Goal: Task Accomplishment & Management: Manage account settings

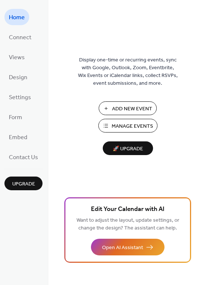
click at [137, 124] on span "Manage Events" at bounding box center [132, 126] width 41 height 8
click at [24, 40] on span "Connect" at bounding box center [20, 38] width 23 height 12
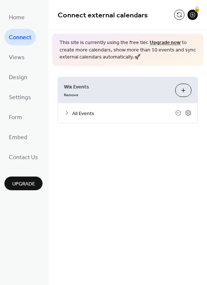
click at [185, 91] on button "Customize" at bounding box center [183, 90] width 16 height 13
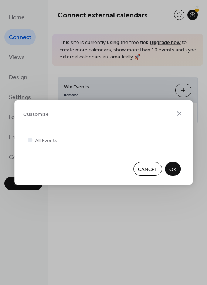
click at [172, 170] on span "OK" at bounding box center [172, 170] width 7 height 8
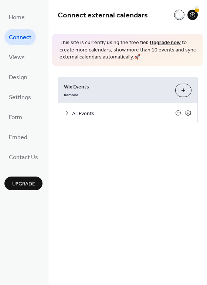
click at [1, 55] on div "Home Connect Views Design Settings Form Embed Contact Us Upgrade" at bounding box center [24, 142] width 48 height 285
click at [17, 53] on span "Views" at bounding box center [17, 58] width 16 height 12
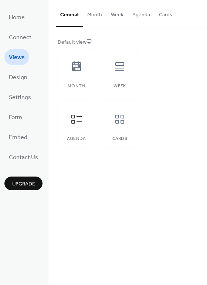
click at [165, 19] on button "Cards" at bounding box center [166, 13] width 22 height 26
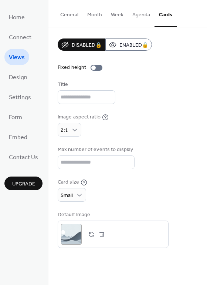
click at [149, 16] on button "Agenda" at bounding box center [141, 13] width 27 height 26
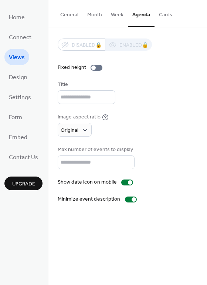
click at [119, 14] on button "Week" at bounding box center [116, 13] width 21 height 26
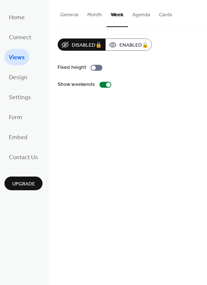
click at [139, 16] on button "Agenda" at bounding box center [141, 13] width 27 height 26
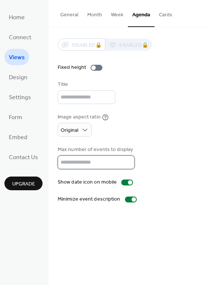
click at [81, 159] on input "**" at bounding box center [96, 162] width 77 height 14
click at [126, 165] on input "**" at bounding box center [96, 162] width 77 height 14
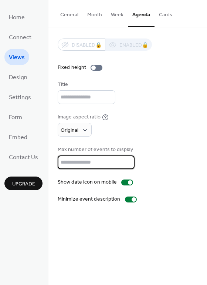
click at [126, 165] on input "**" at bounding box center [96, 162] width 77 height 14
click at [126, 165] on input "*" at bounding box center [96, 162] width 77 height 14
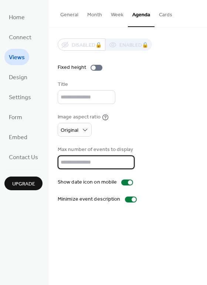
type input "*"
click at [126, 159] on input "*" at bounding box center [96, 162] width 77 height 14
click at [99, 68] on div at bounding box center [97, 68] width 12 height 6
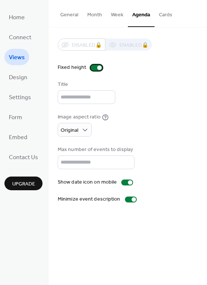
click at [99, 68] on div at bounding box center [99, 67] width 4 height 4
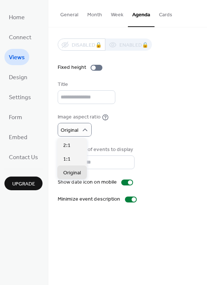
click at [138, 99] on div "Title" at bounding box center [128, 92] width 140 height 23
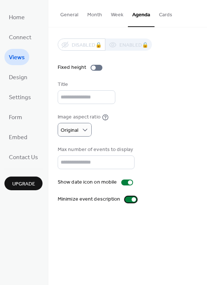
click at [131, 196] on label "Minimize event description" at bounding box center [99, 199] width 82 height 8
click at [18, 77] on span "Design" at bounding box center [18, 78] width 18 height 12
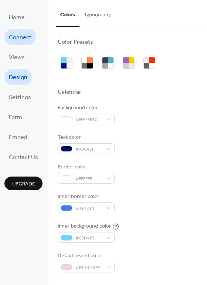
click at [19, 36] on span "Connect" at bounding box center [20, 38] width 23 height 12
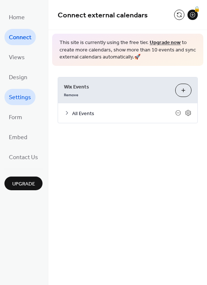
click at [13, 98] on span "Settings" at bounding box center [20, 98] width 22 height 12
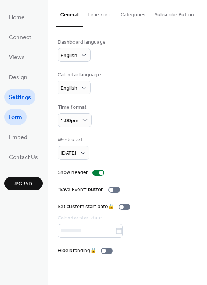
click at [14, 116] on span "Form" at bounding box center [15, 118] width 13 height 12
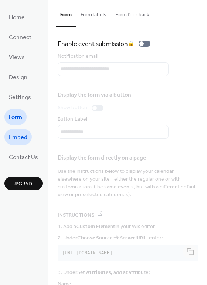
click at [18, 138] on span "Embed" at bounding box center [18, 138] width 18 height 12
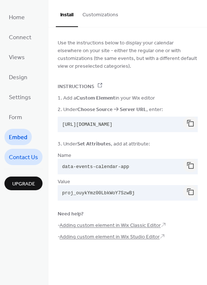
click at [21, 163] on link "Contact Us" at bounding box center [23, 157] width 38 height 16
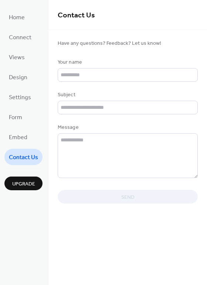
click at [26, 185] on span "Upgrade" at bounding box center [23, 184] width 23 height 8
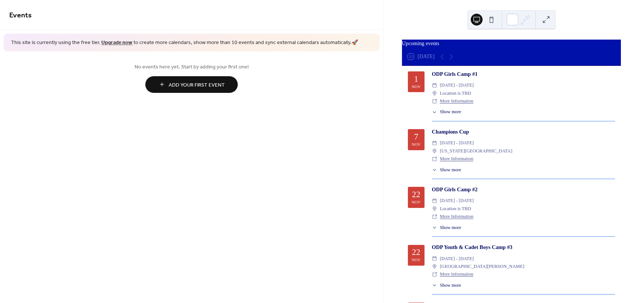
click at [500, 95] on div "​ Location is TBD" at bounding box center [523, 93] width 183 height 8
click at [491, 16] on button at bounding box center [491, 20] width 12 height 12
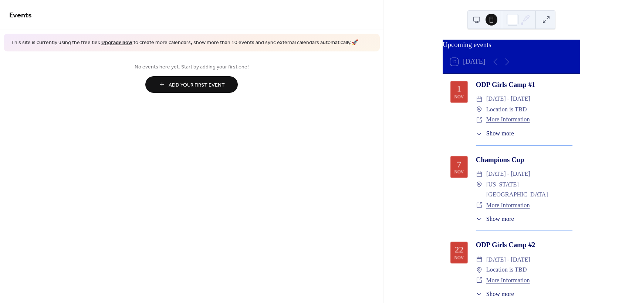
click at [478, 20] on button at bounding box center [477, 20] width 12 height 12
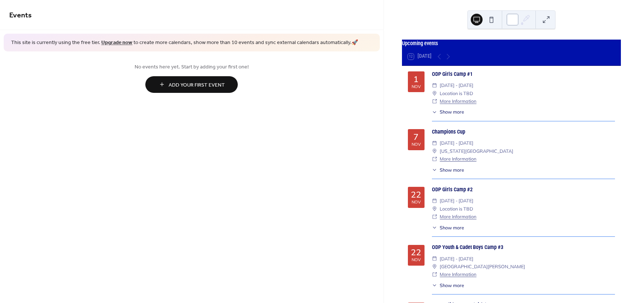
click at [516, 20] on div at bounding box center [513, 20] width 12 height 12
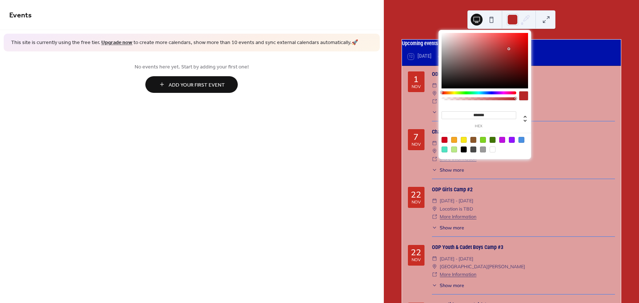
drag, startPoint x: 494, startPoint y: 46, endPoint x: 509, endPoint y: 49, distance: 15.8
click at [509, 49] on div at bounding box center [484, 60] width 87 height 55
click at [483, 149] on div at bounding box center [483, 149] width 6 height 6
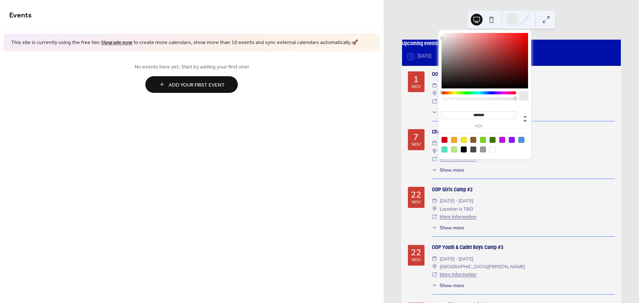
type input "*******"
drag, startPoint x: 442, startPoint y: 54, endPoint x: 439, endPoint y: 40, distance: 14.3
click at [439, 40] on div "******* hex" at bounding box center [485, 94] width 92 height 129
click at [588, 19] on div "Upcoming events 12 Today 1 Nov ODP Girls Camp #1 ​ Sat, Nov 1 - Sun, Nov 2, 202…" at bounding box center [511, 151] width 255 height 303
